Goal: Task Accomplishment & Management: Manage account settings

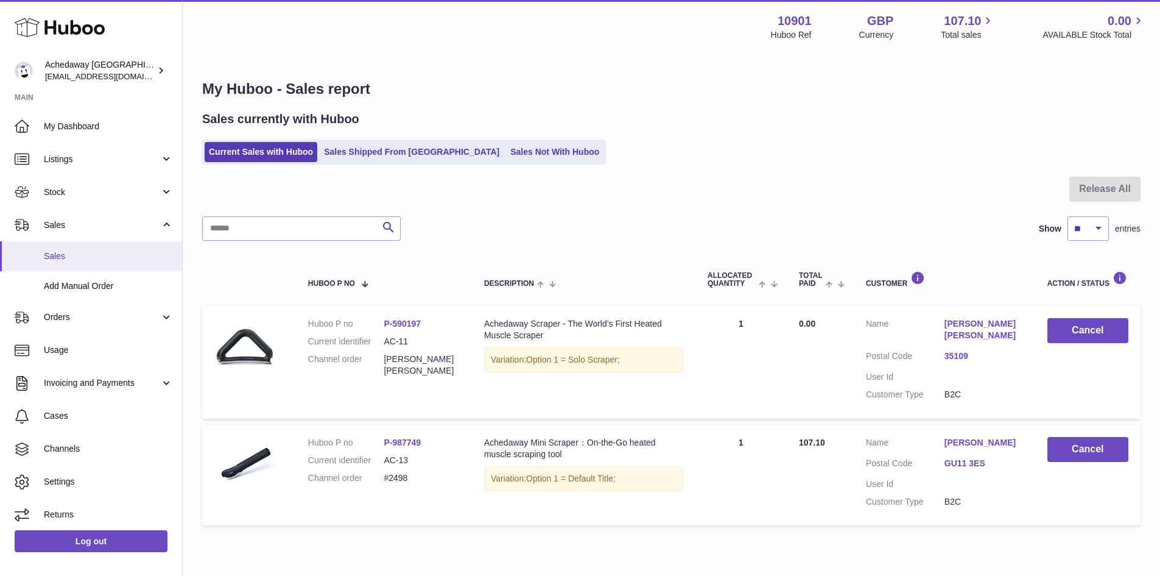
click at [99, 255] on span "Sales" at bounding box center [108, 256] width 129 height 12
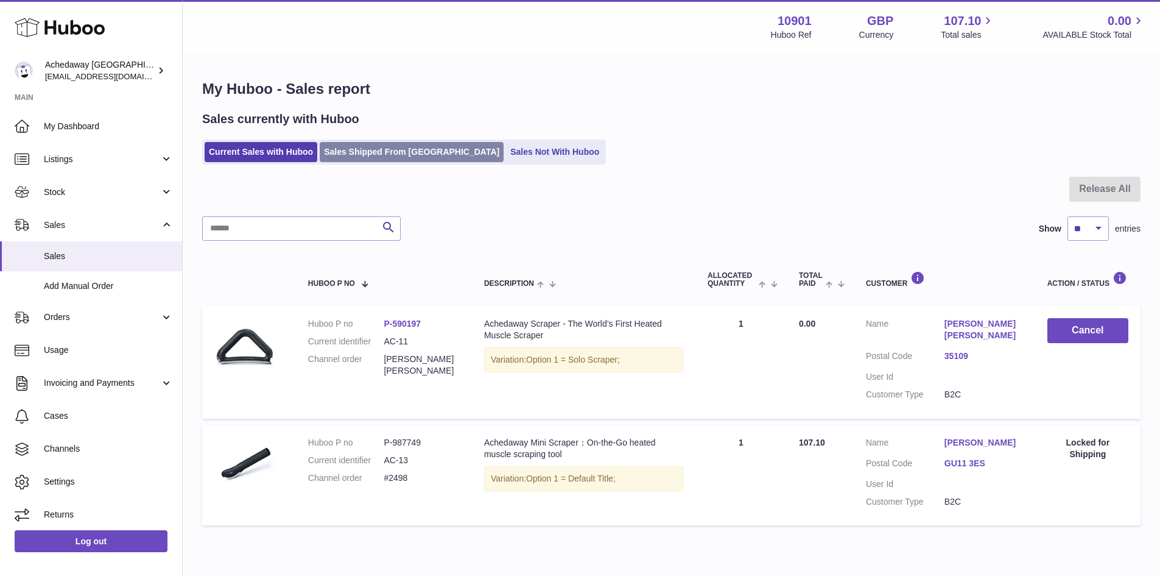
click at [405, 151] on link "Sales Shipped From Huboo" at bounding box center [412, 152] width 184 height 20
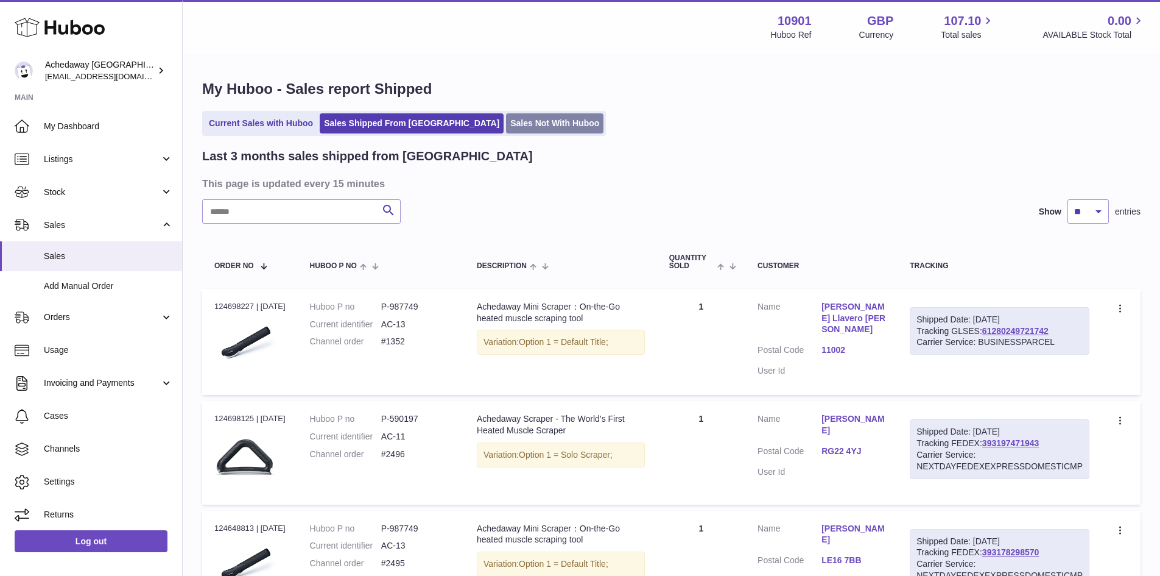
click at [506, 123] on link "Sales Not With Huboo" at bounding box center [554, 123] width 97 height 20
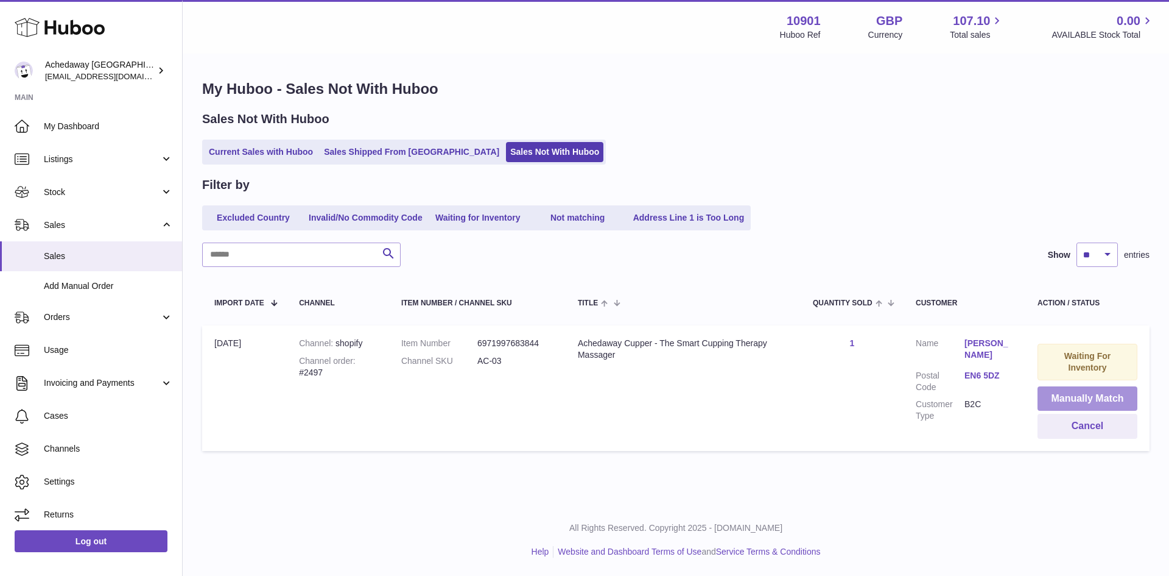
click at [1058, 395] on button "Manually Match" at bounding box center [1088, 398] width 100 height 25
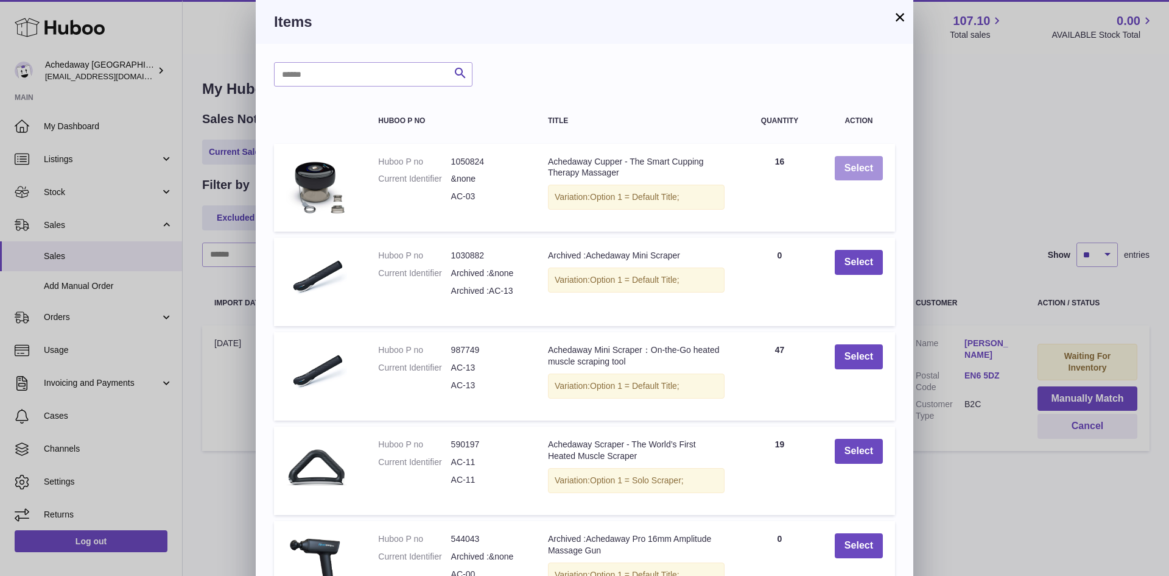
click at [842, 171] on button "Select" at bounding box center [859, 168] width 48 height 25
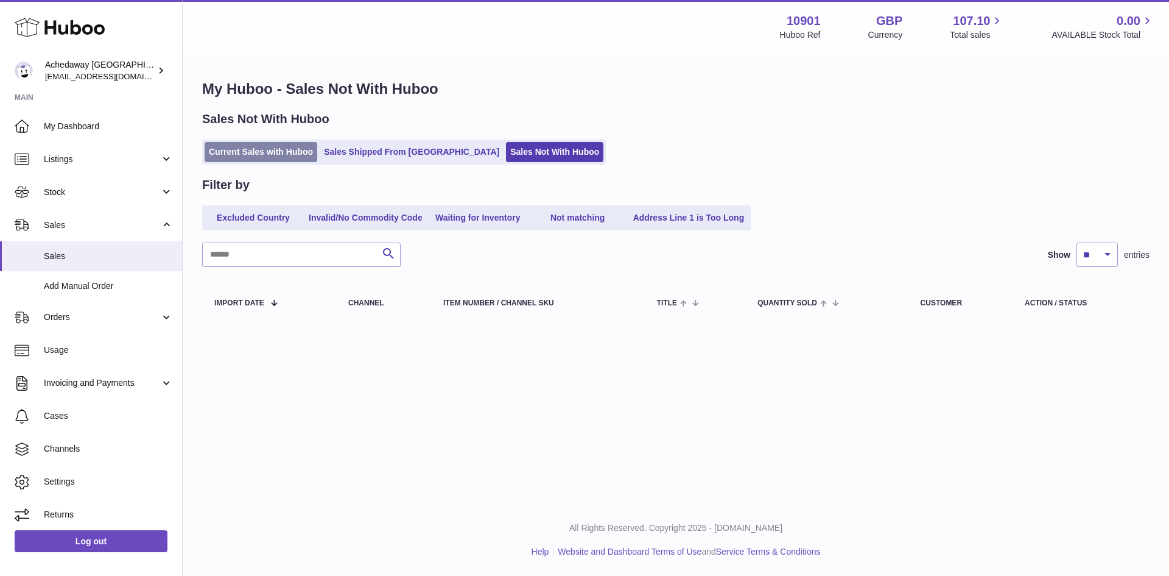
click at [278, 150] on link "Current Sales with Huboo" at bounding box center [261, 152] width 113 height 20
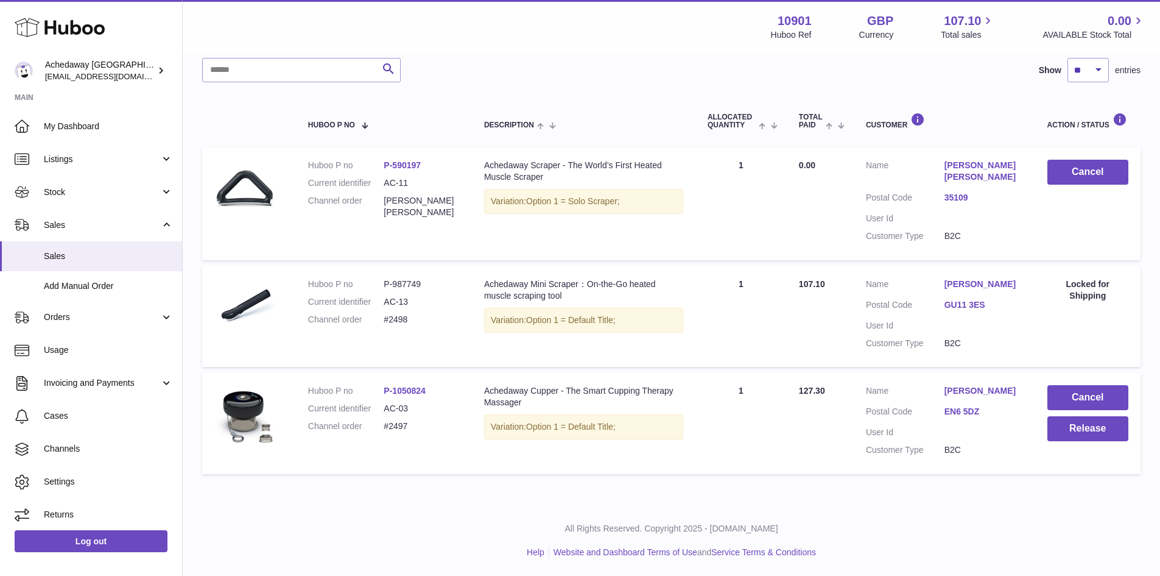
scroll to position [159, 0]
click at [1054, 431] on button "Release" at bounding box center [1088, 427] width 81 height 25
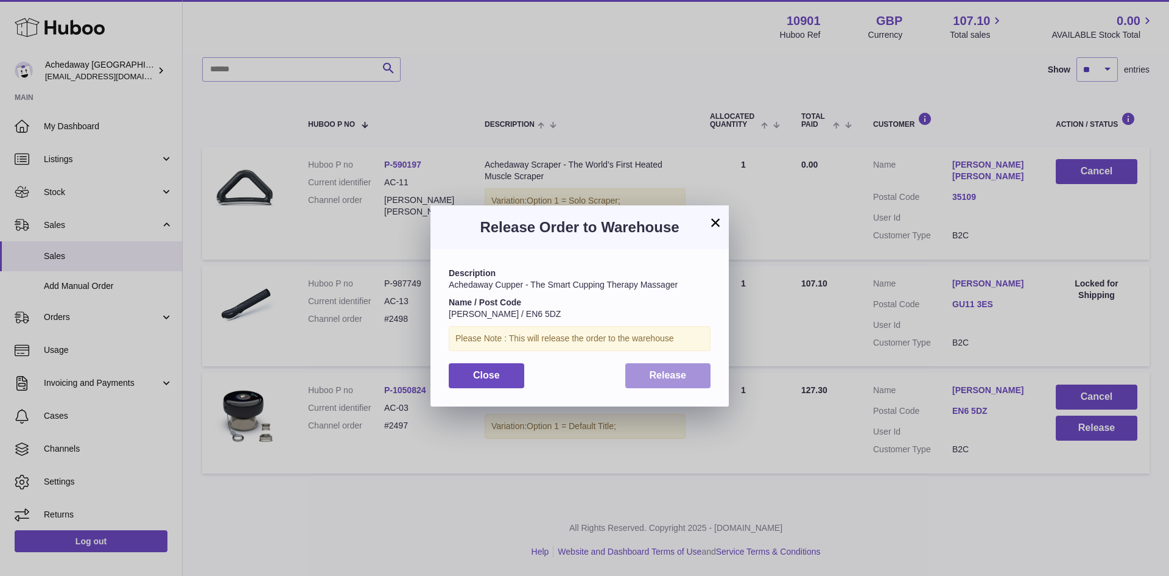
click at [671, 384] on button "Release" at bounding box center [668, 375] width 86 height 25
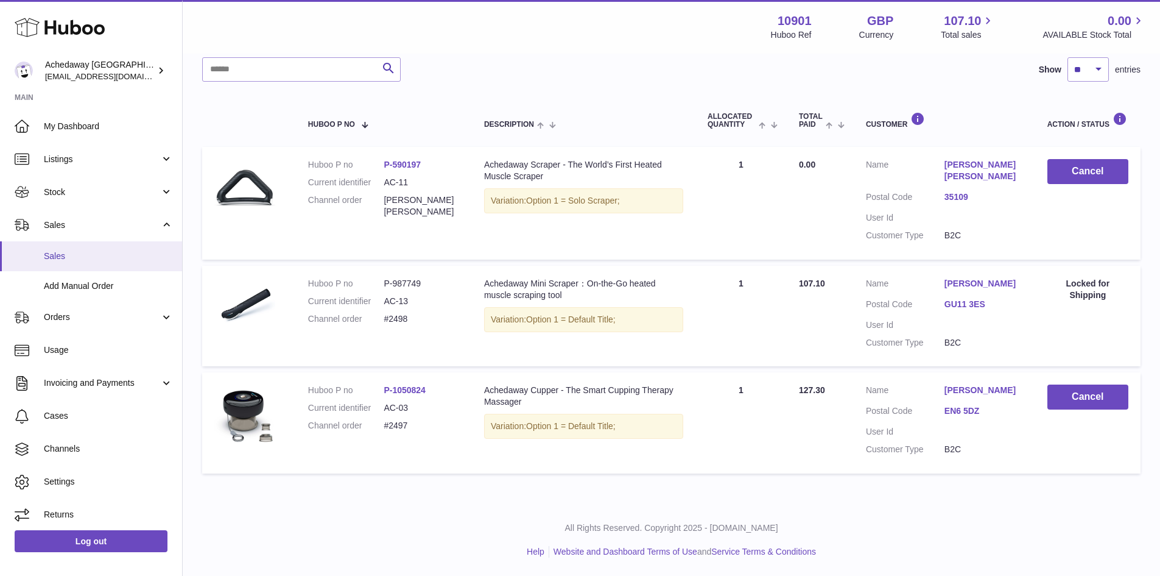
click at [53, 252] on span "Sales" at bounding box center [108, 256] width 129 height 12
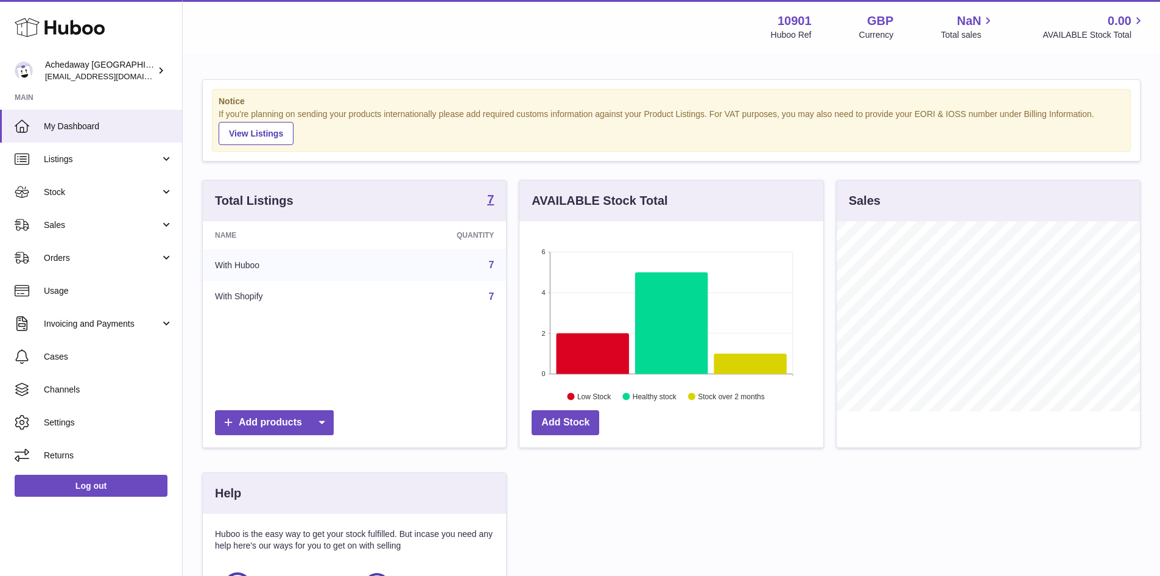
scroll to position [190, 304]
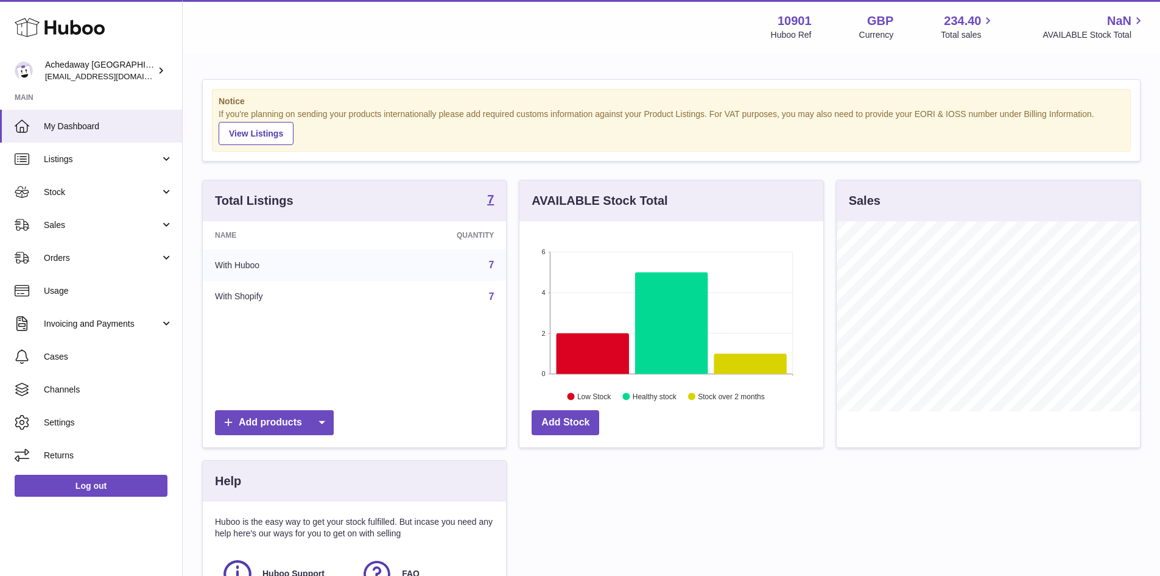
scroll to position [190, 304]
